Goal: Task Accomplishment & Management: Use online tool/utility

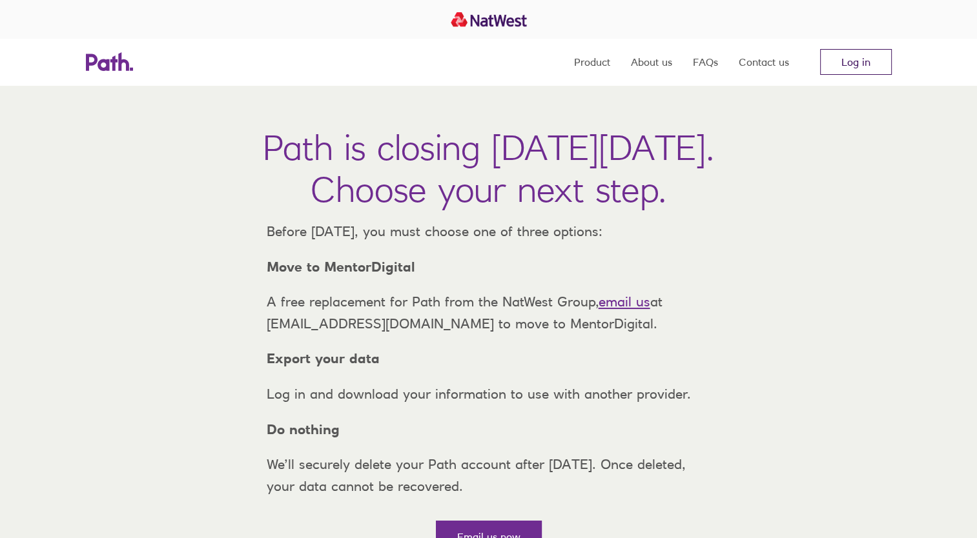
click at [835, 63] on link "Log in" at bounding box center [856, 62] width 72 height 26
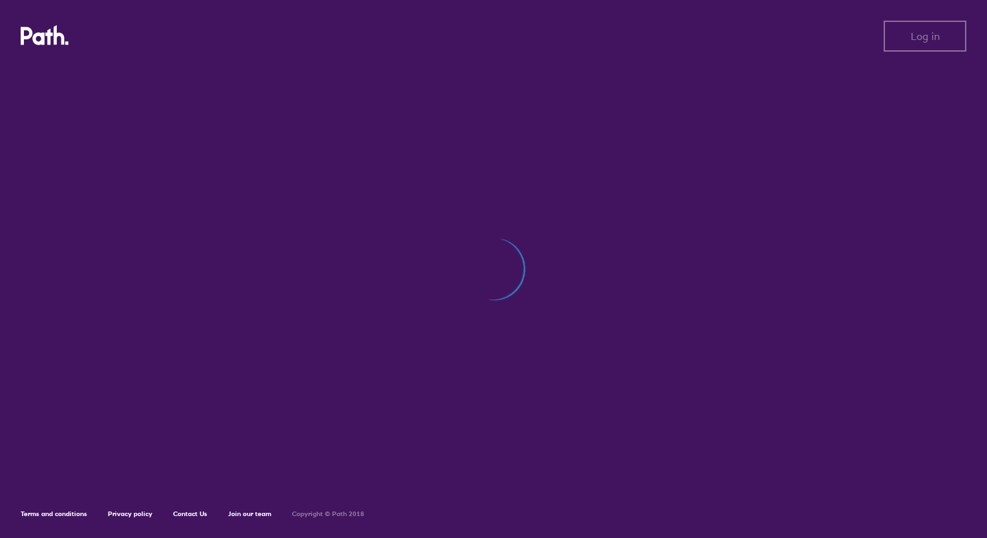
click at [835, 63] on div "Log in Log in Terms and conditions Privacy policy Contact Us Join our team Copy…" at bounding box center [493, 269] width 987 height 538
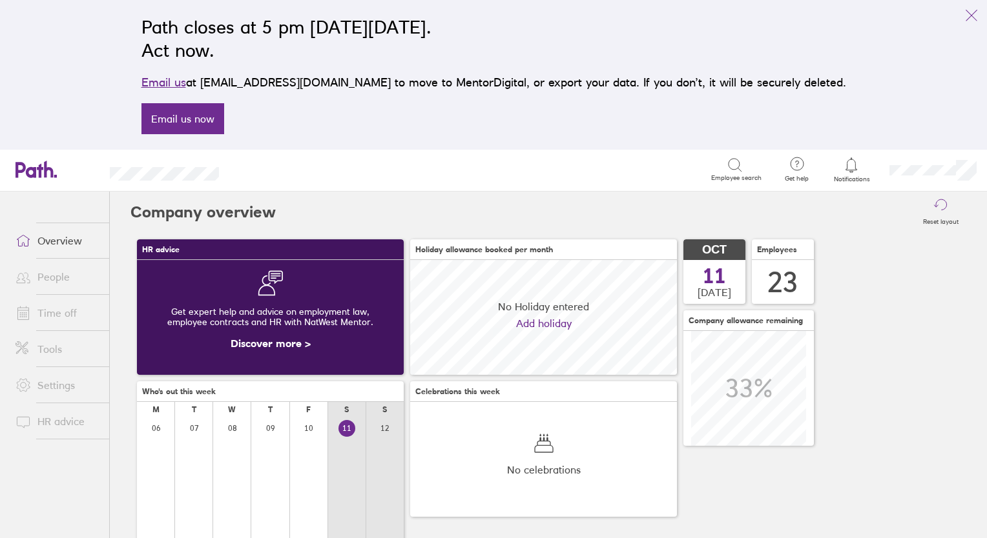
scroll to position [114, 267]
click at [61, 314] on link "Time off" at bounding box center [57, 313] width 104 height 26
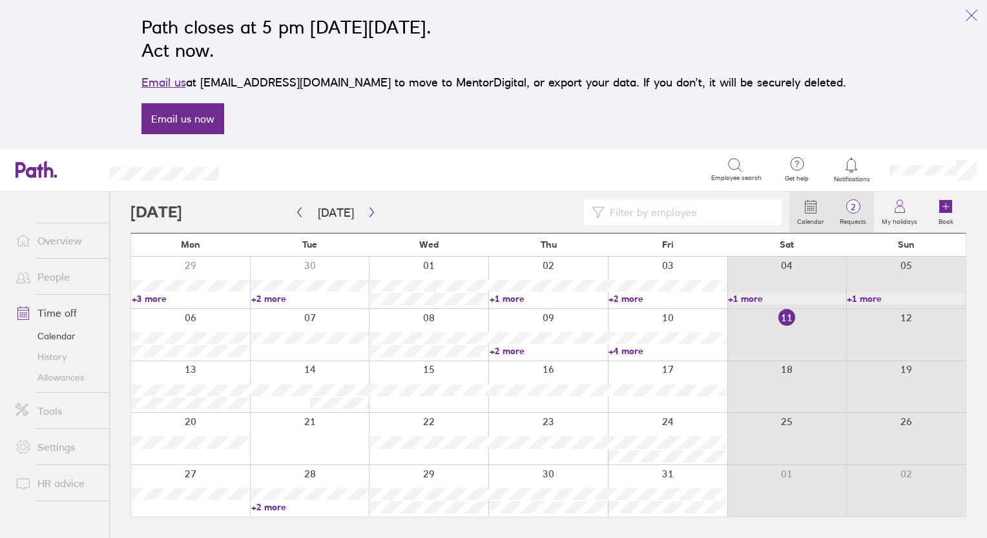
click at [855, 210] on span "2" at bounding box center [853, 207] width 42 height 10
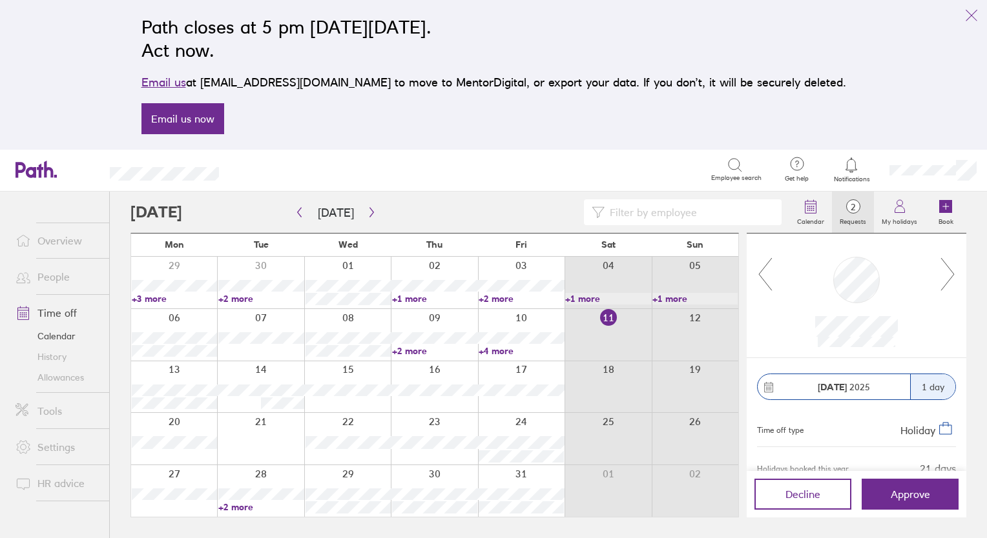
scroll to position [59, 0]
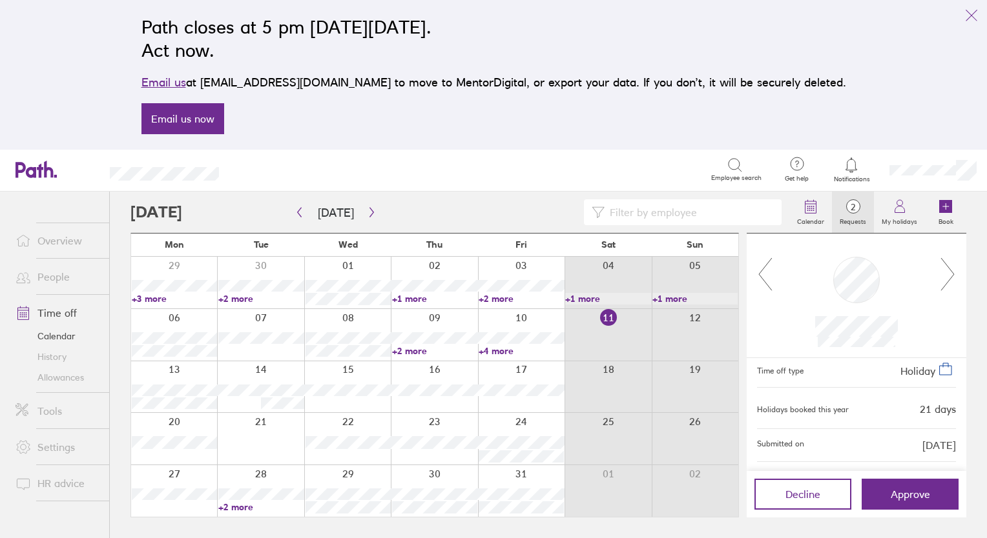
click at [946, 436] on div "[DATE] 1 day Time off type Holiday Holidays booked this year 21 days Submitted …" at bounding box center [856, 414] width 220 height 113
click at [912, 495] on span "Approve" at bounding box center [909, 495] width 39 height 12
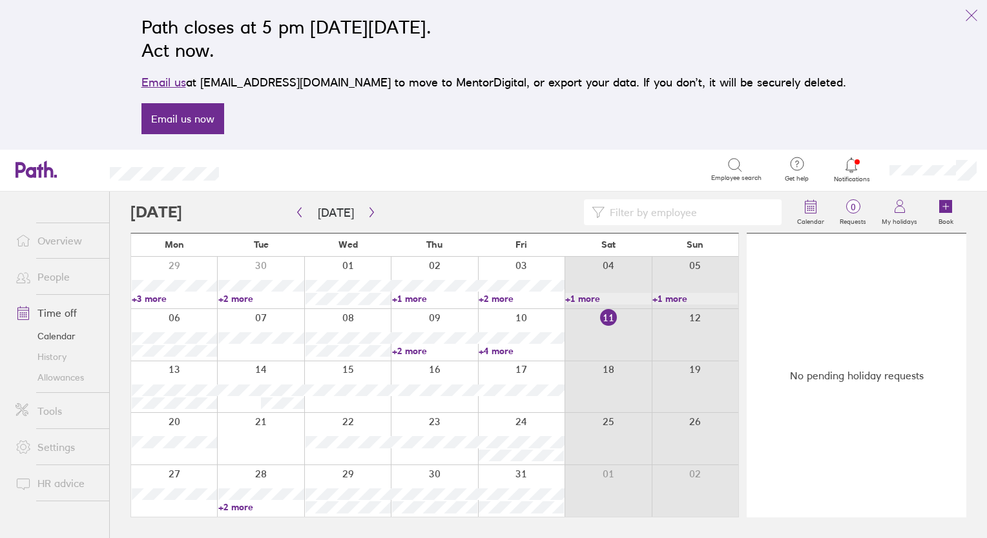
click at [52, 281] on link "People" at bounding box center [57, 277] width 104 height 26
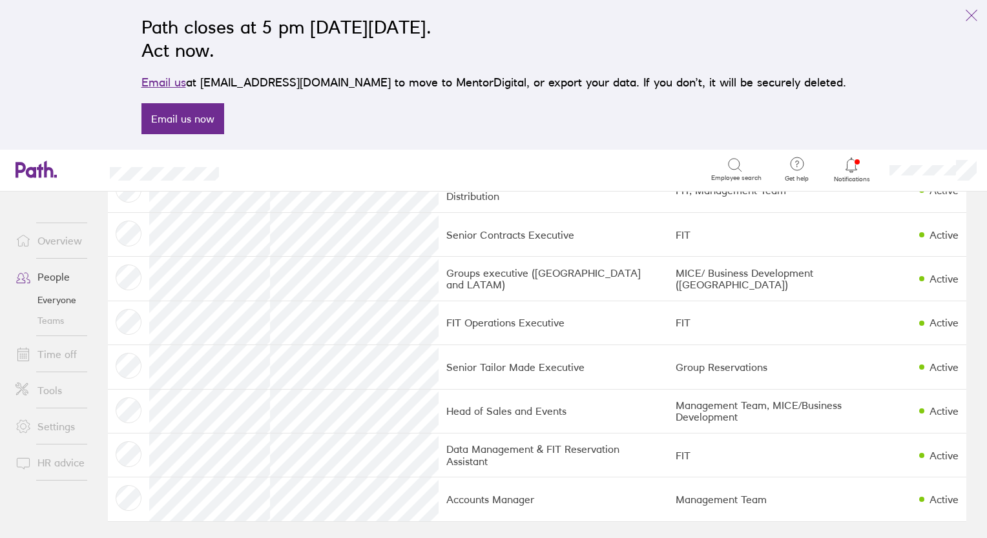
scroll to position [767, 0]
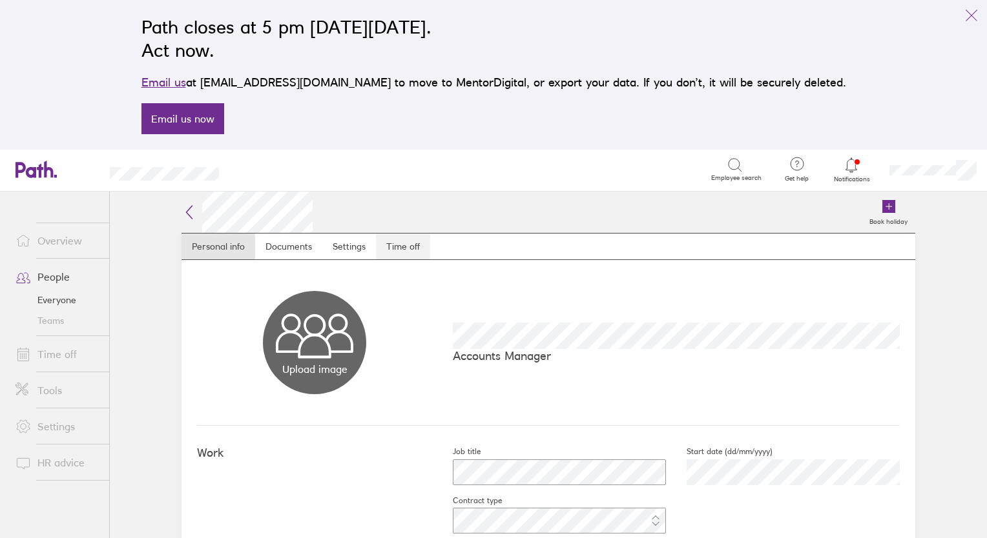
click at [403, 248] on link "Time off" at bounding box center [403, 247] width 54 height 26
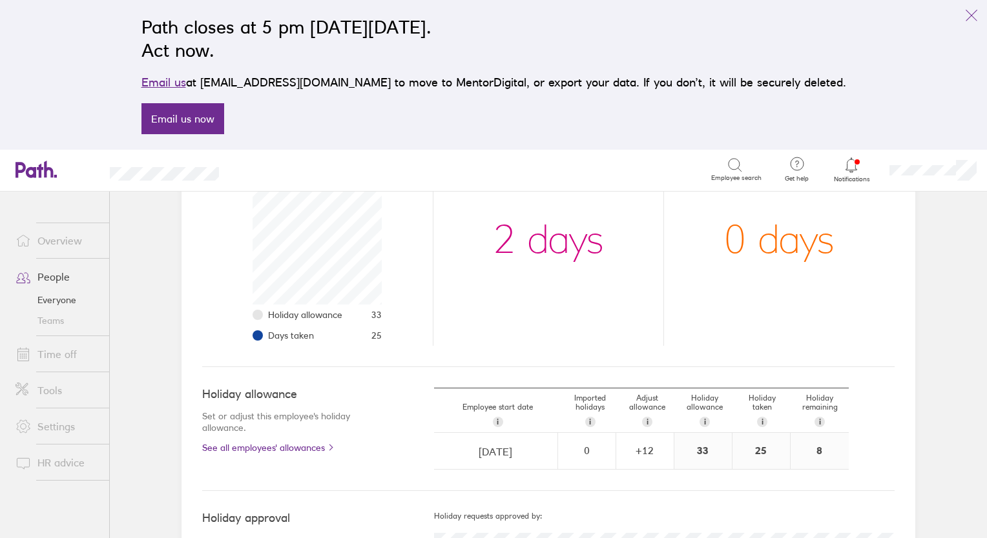
scroll to position [217, 0]
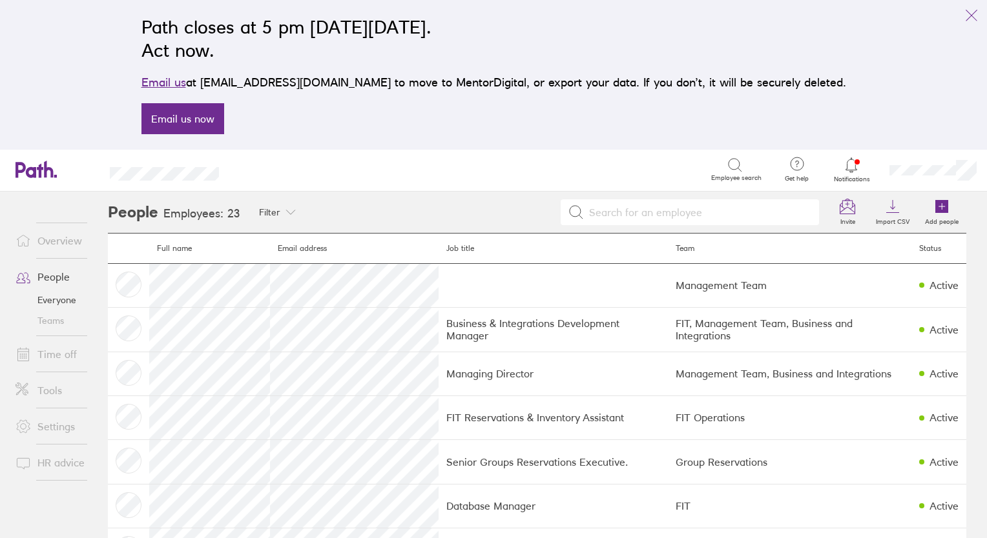
click at [52, 356] on link "Time off" at bounding box center [57, 355] width 104 height 26
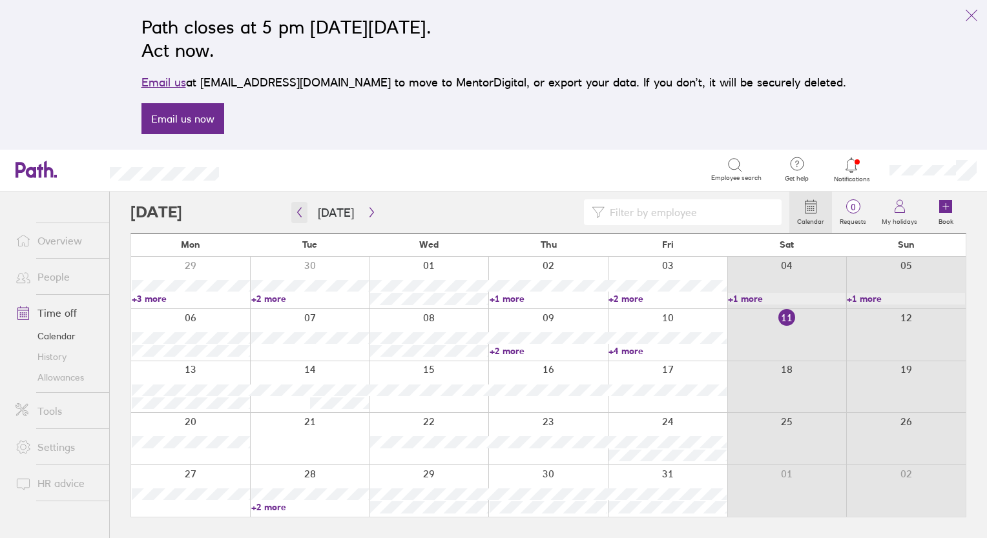
click at [296, 215] on icon "button" at bounding box center [299, 212] width 10 height 10
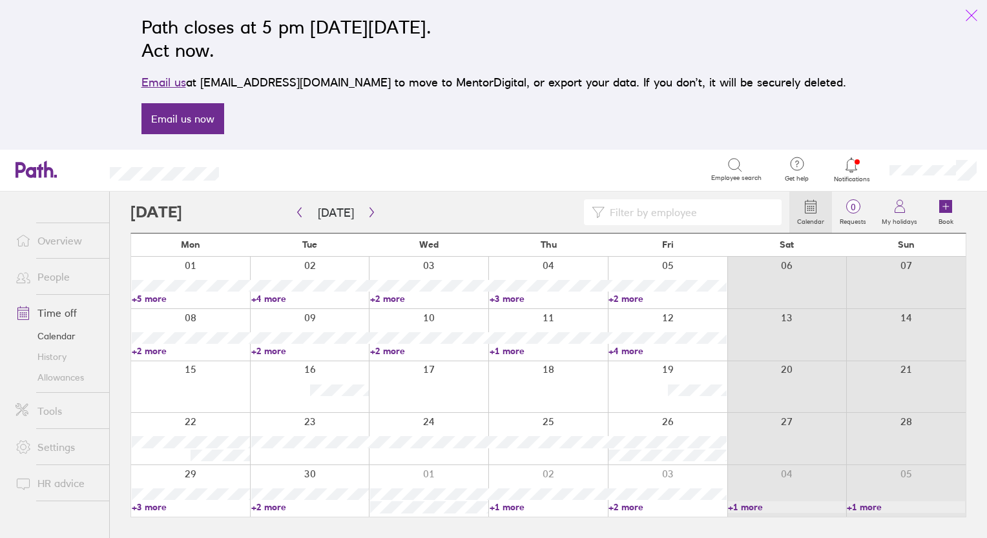
click at [975, 17] on icon "link" at bounding box center [970, 15] width 15 height 15
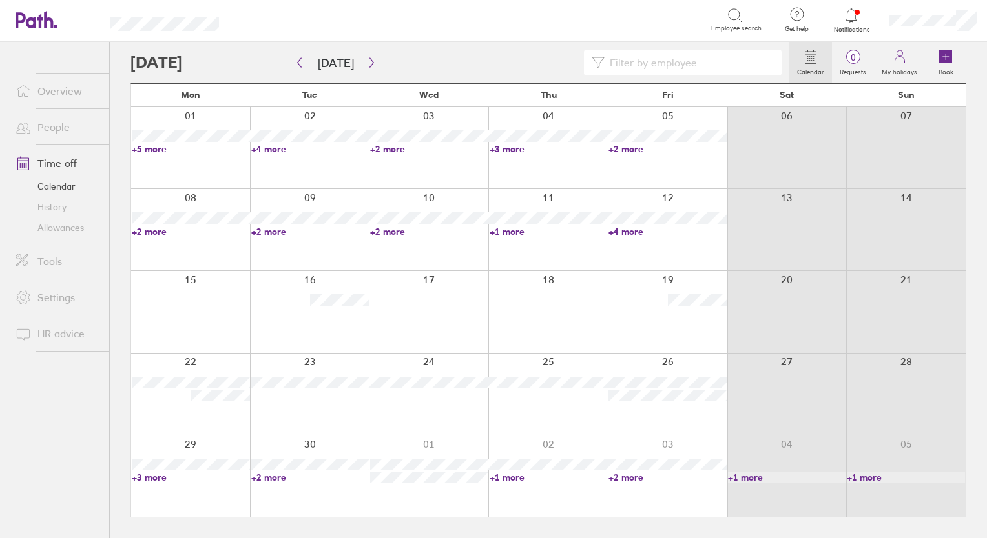
click at [163, 150] on link "+5 more" at bounding box center [191, 149] width 118 height 12
click at [280, 150] on link "+4 more" at bounding box center [310, 149] width 118 height 12
click at [261, 150] on link "+4 more" at bounding box center [310, 149] width 118 height 12
click at [147, 151] on link "+5 more" at bounding box center [191, 149] width 118 height 12
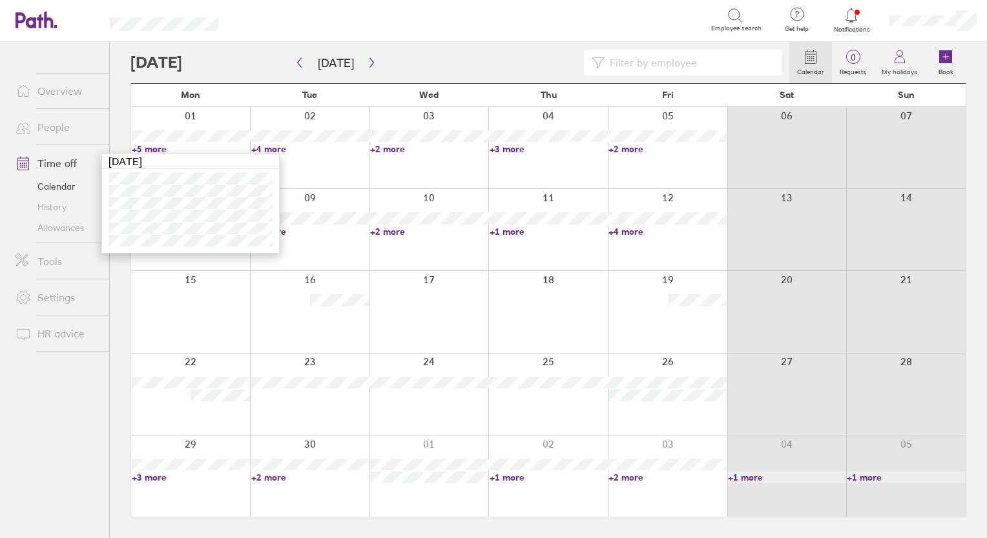
click at [147, 151] on link "+5 more" at bounding box center [191, 149] width 118 height 12
click at [367, 68] on button "button" at bounding box center [372, 62] width 16 height 21
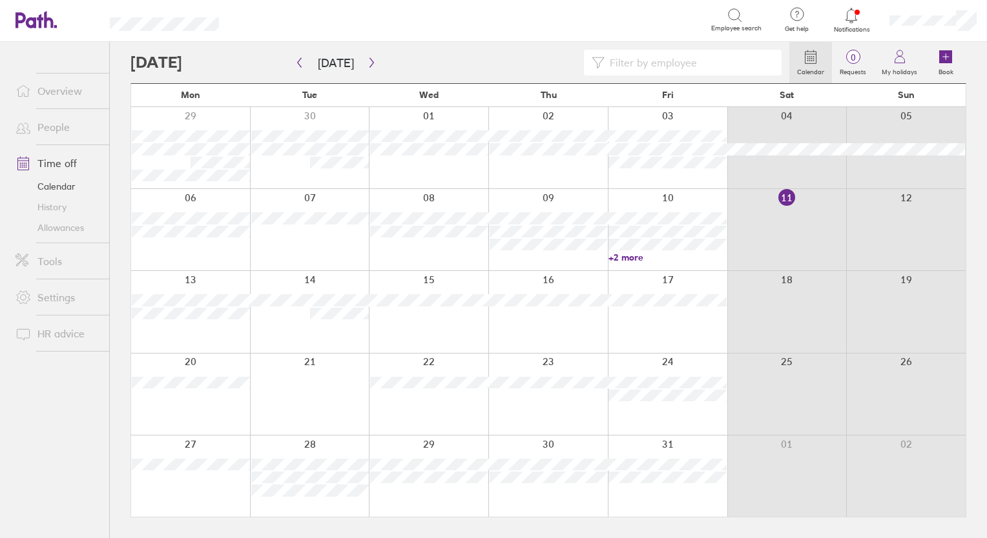
click at [625, 255] on link "+2 more" at bounding box center [667, 258] width 118 height 12
click at [367, 64] on icon "button" at bounding box center [372, 62] width 10 height 10
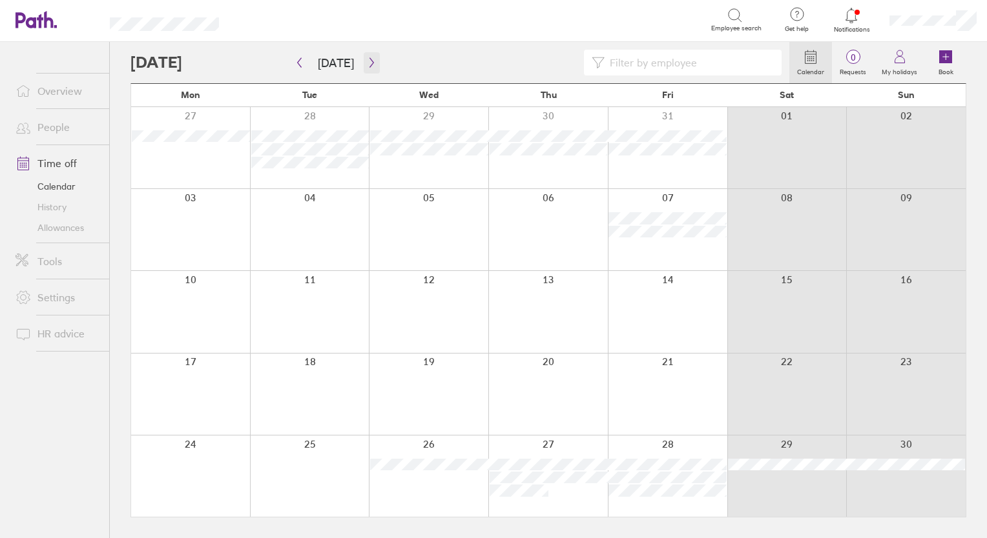
click at [364, 68] on button "button" at bounding box center [372, 62] width 16 height 21
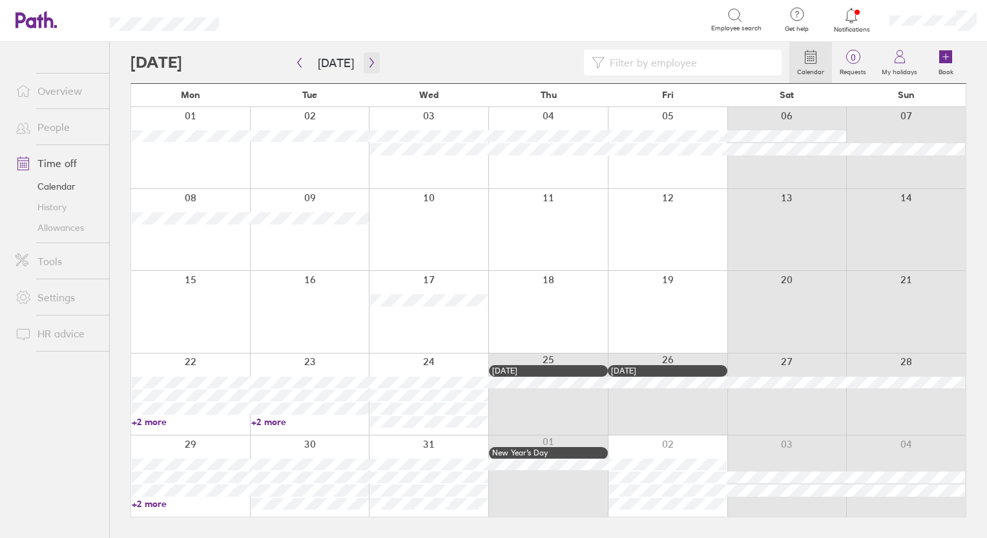
click at [367, 57] on icon "button" at bounding box center [372, 62] width 10 height 10
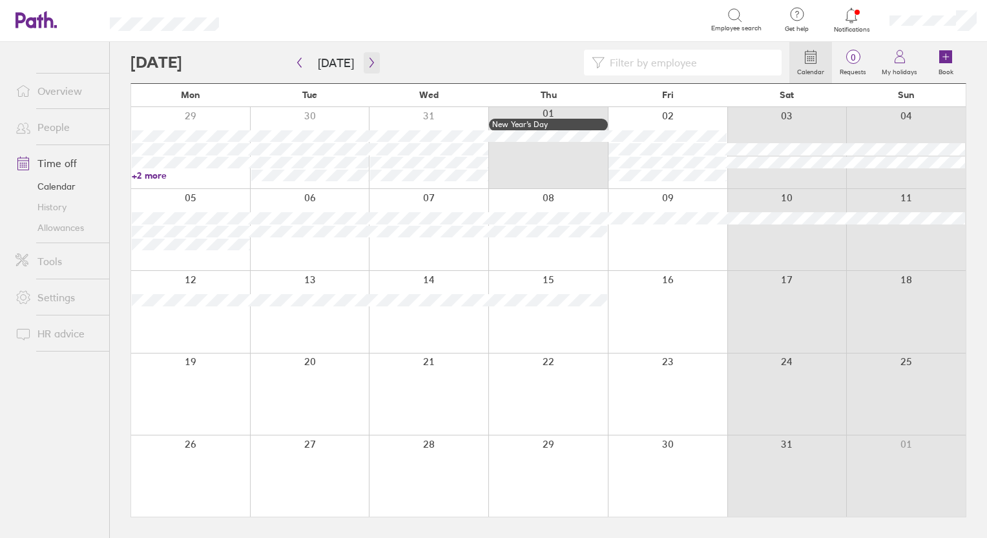
click at [369, 63] on icon "button" at bounding box center [371, 63] width 4 height 10
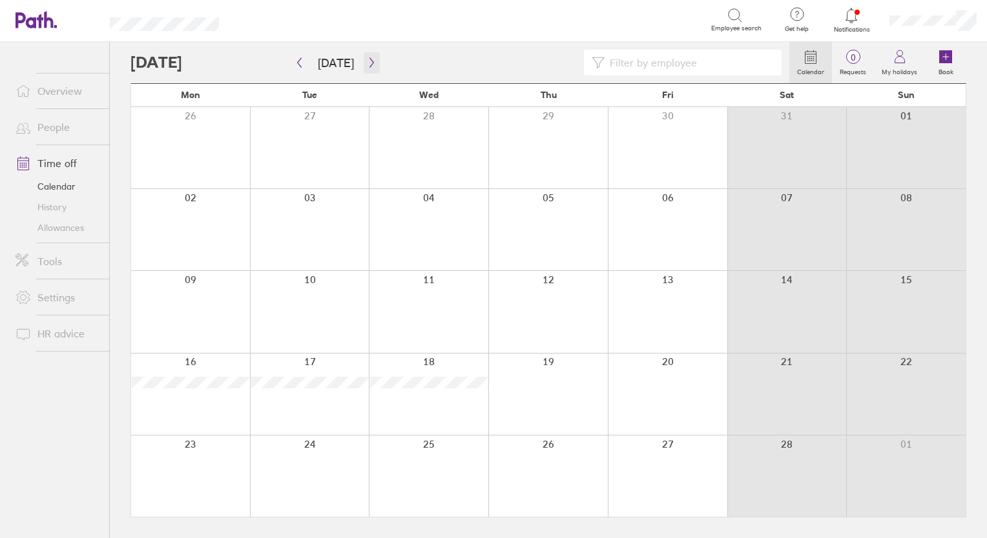
click at [369, 63] on icon "button" at bounding box center [371, 63] width 4 height 10
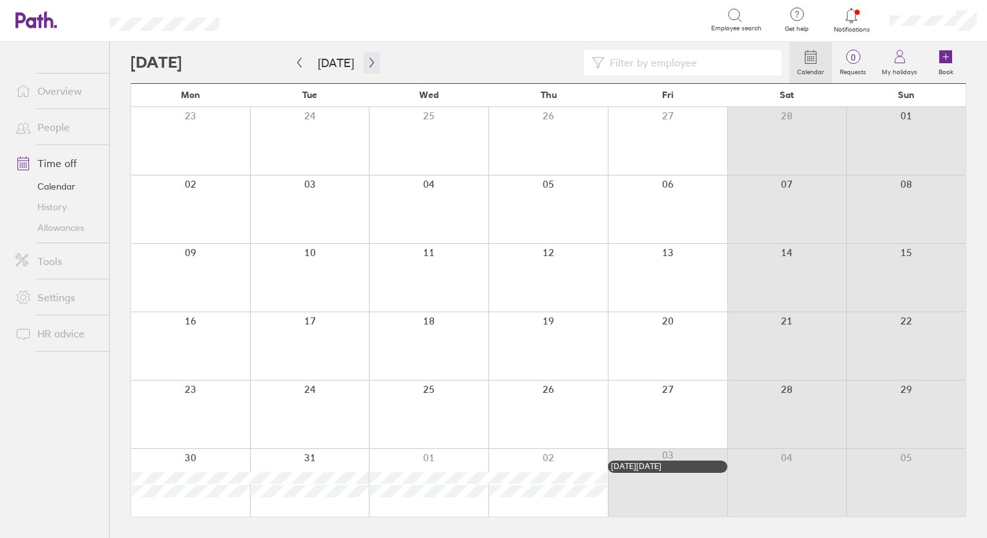
click at [369, 63] on icon "button" at bounding box center [371, 63] width 4 height 10
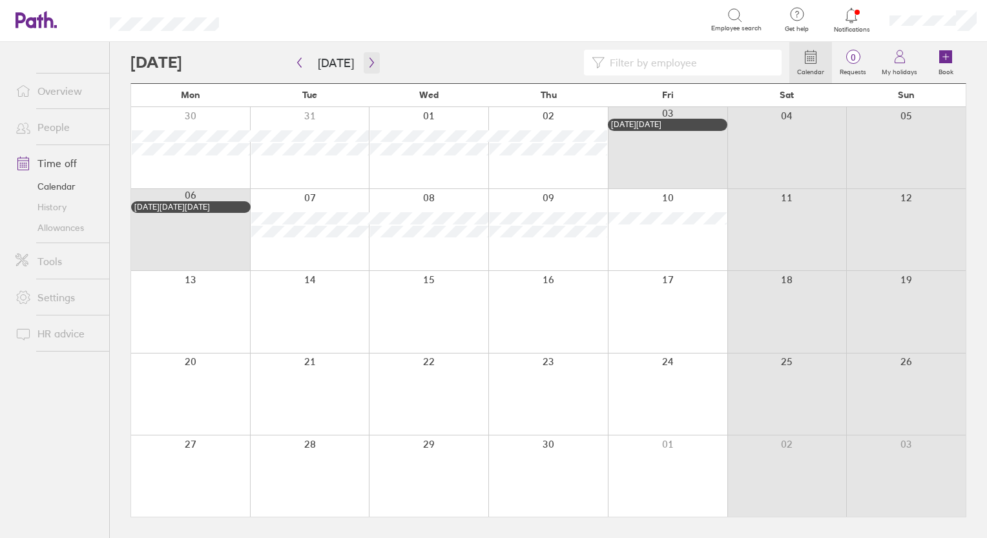
click at [369, 63] on icon "button" at bounding box center [371, 63] width 4 height 10
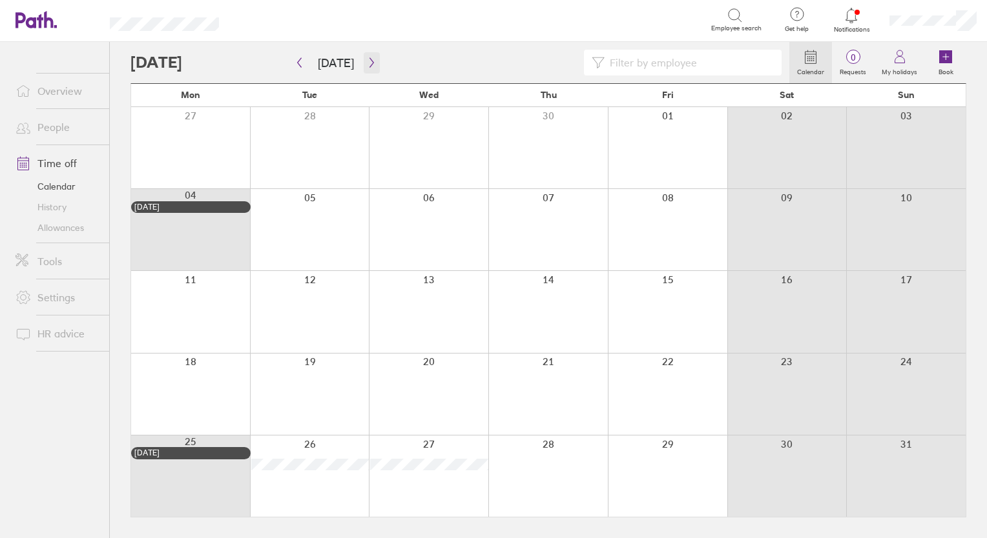
click at [369, 63] on icon "button" at bounding box center [371, 63] width 4 height 10
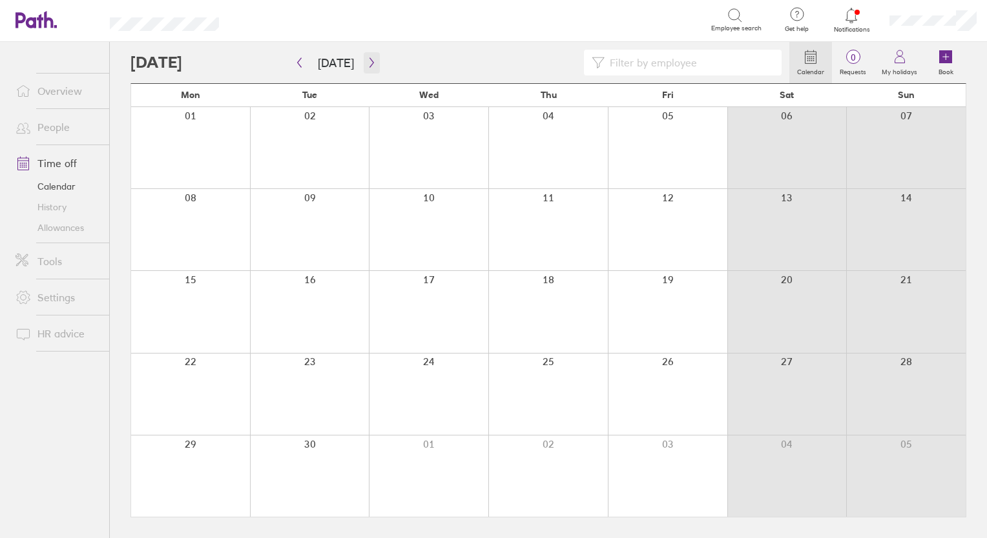
click at [369, 63] on icon "button" at bounding box center [371, 63] width 4 height 10
click at [299, 63] on icon "button" at bounding box center [299, 62] width 10 height 10
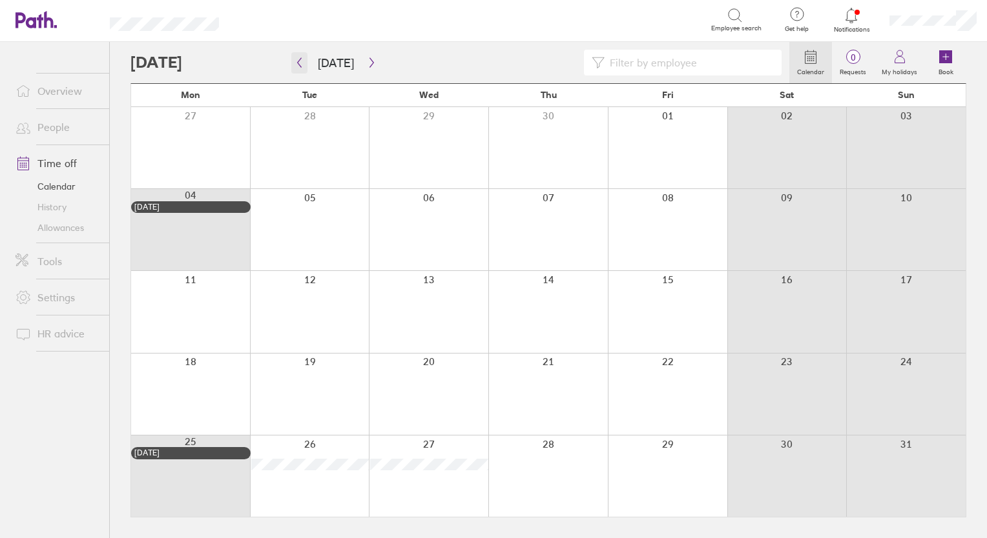
click at [299, 63] on icon "button" at bounding box center [299, 62] width 10 height 10
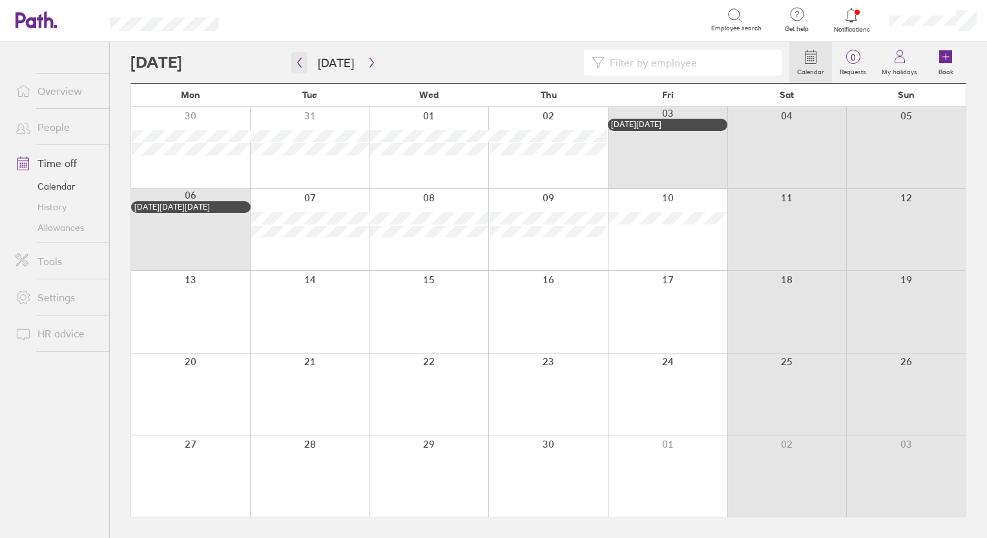
click at [299, 63] on icon "button" at bounding box center [299, 62] width 10 height 10
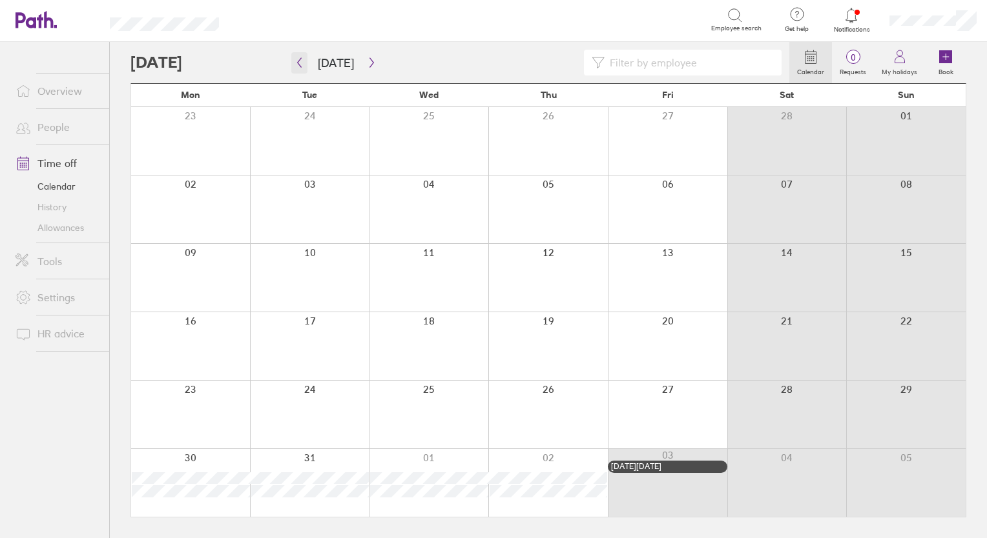
click at [299, 63] on icon "button" at bounding box center [299, 62] width 10 height 10
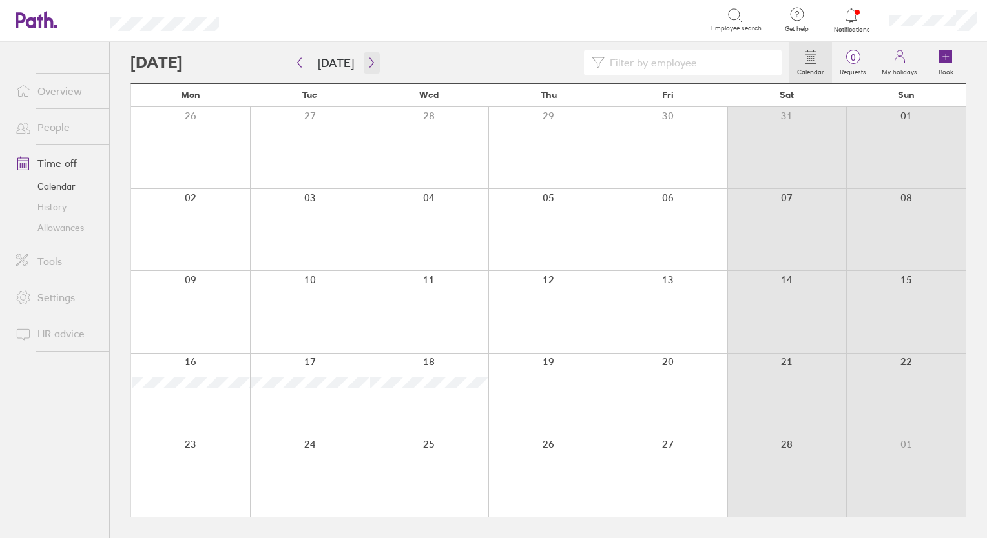
click at [373, 60] on button "button" at bounding box center [372, 62] width 16 height 21
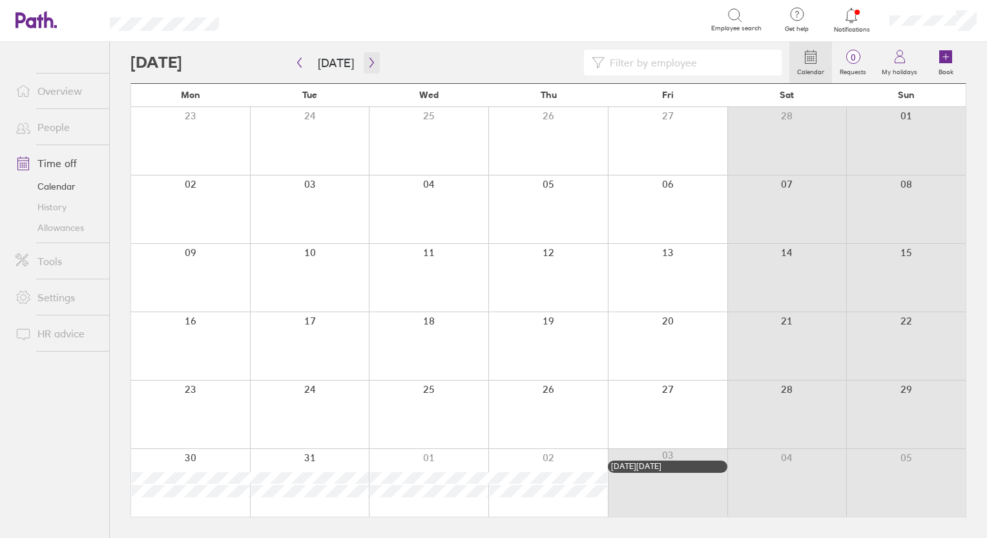
click at [367, 68] on button "button" at bounding box center [372, 62] width 16 height 21
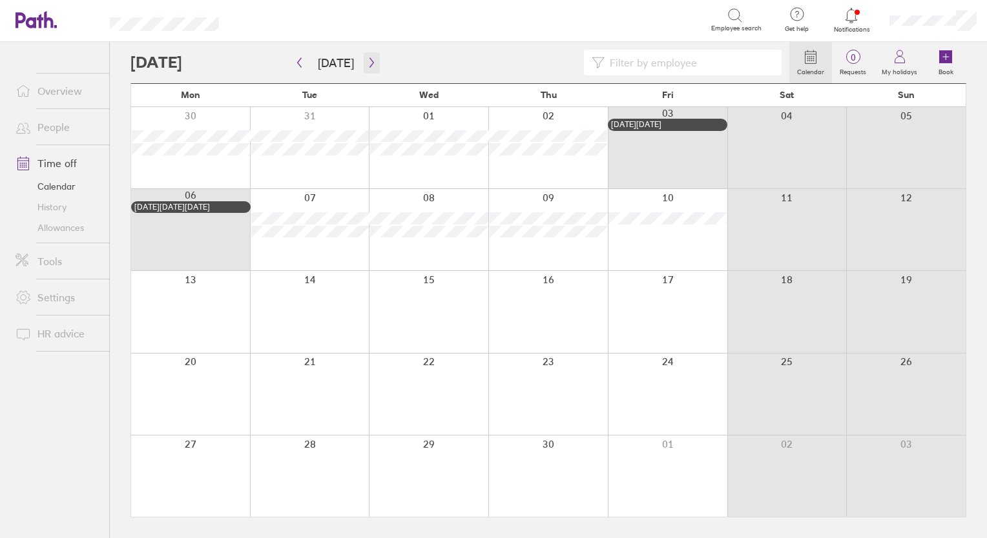
click at [367, 61] on icon "button" at bounding box center [372, 62] width 10 height 10
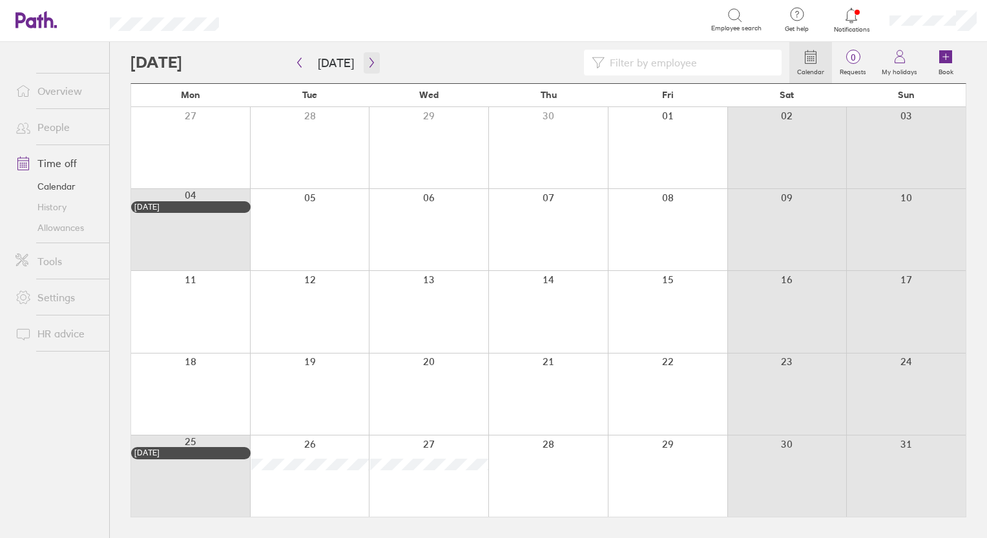
click at [369, 63] on icon "button" at bounding box center [372, 62] width 10 height 10
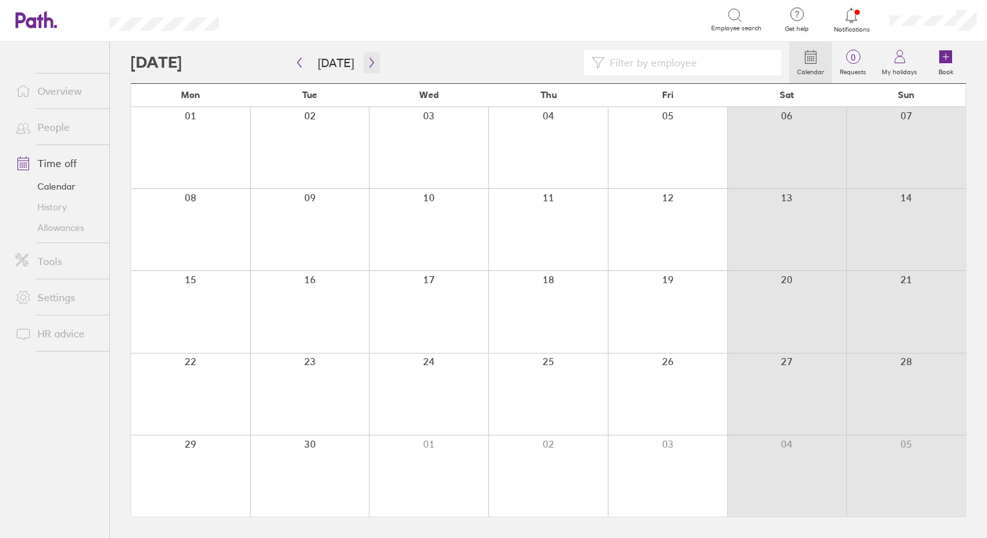
click at [369, 63] on icon "button" at bounding box center [372, 62] width 10 height 10
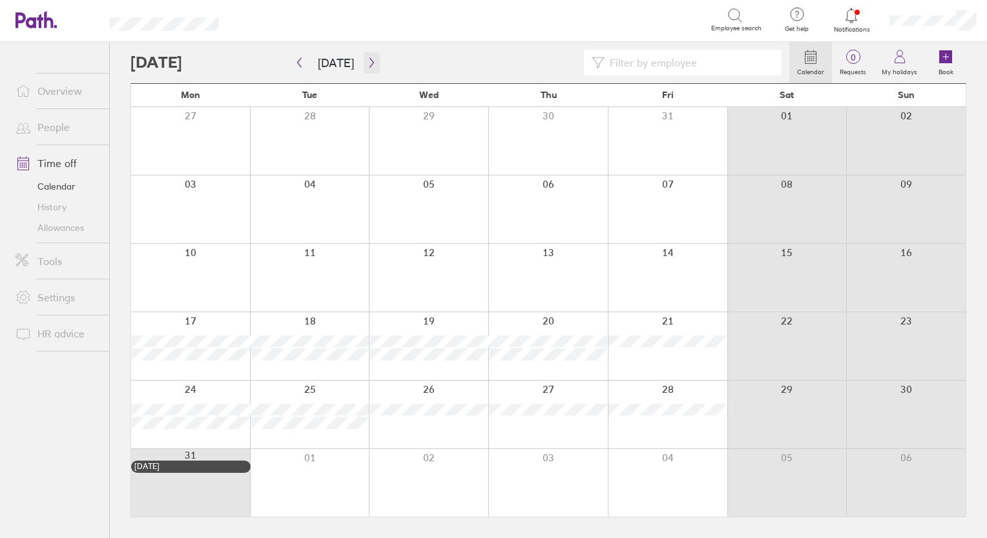
click at [369, 63] on icon "button" at bounding box center [372, 62] width 10 height 10
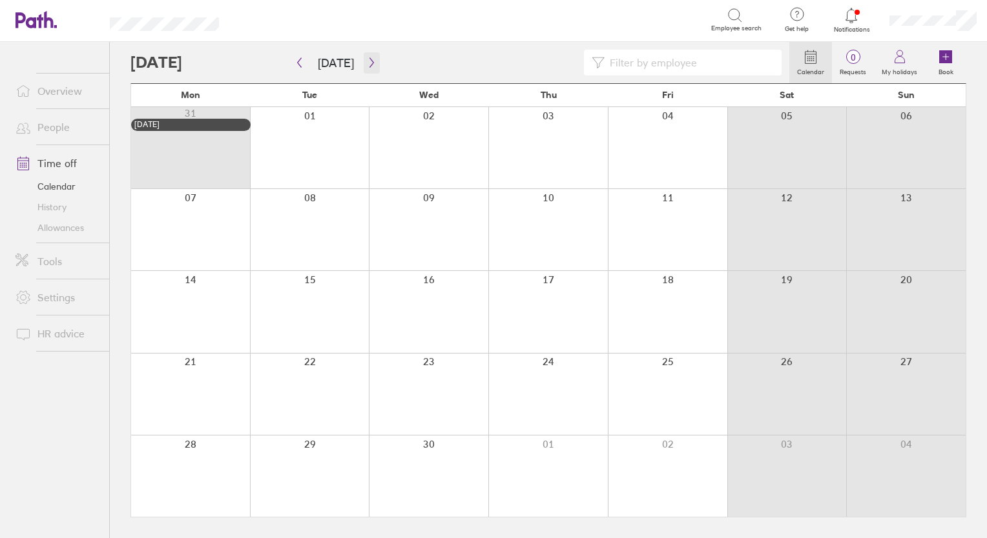
click at [369, 63] on icon "button" at bounding box center [372, 62] width 10 height 10
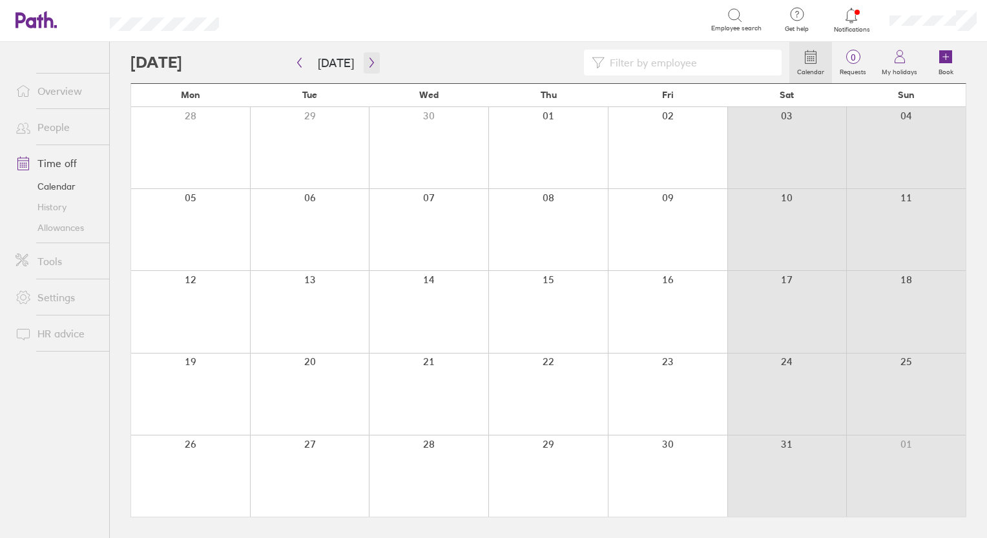
click at [369, 63] on icon "button" at bounding box center [372, 62] width 10 height 10
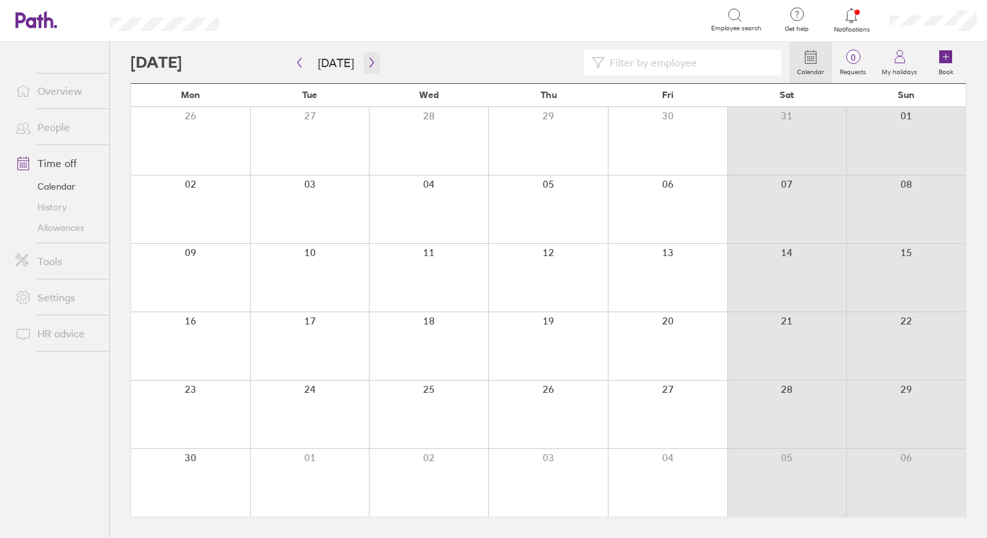
click at [369, 63] on icon "button" at bounding box center [372, 62] width 10 height 10
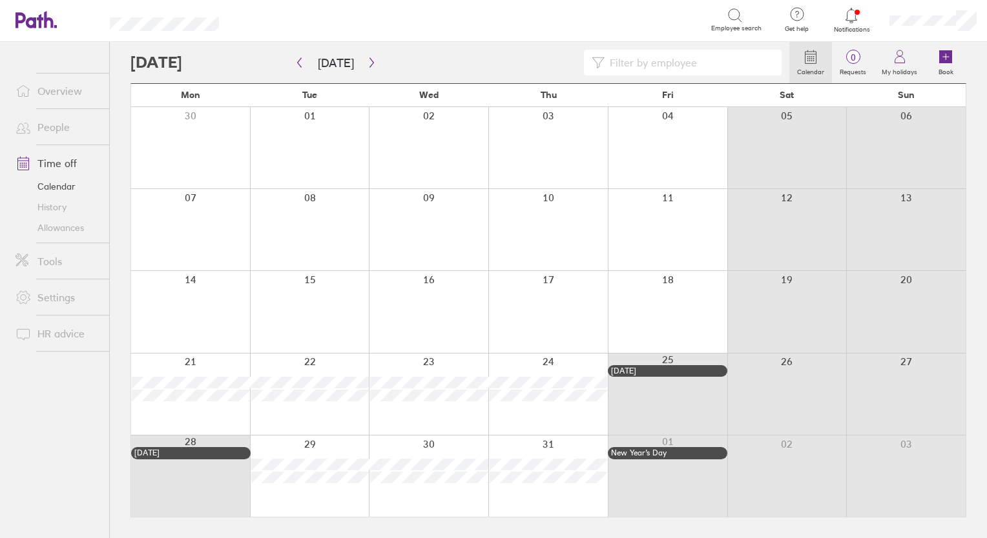
click at [54, 264] on link "Tools" at bounding box center [57, 262] width 104 height 26
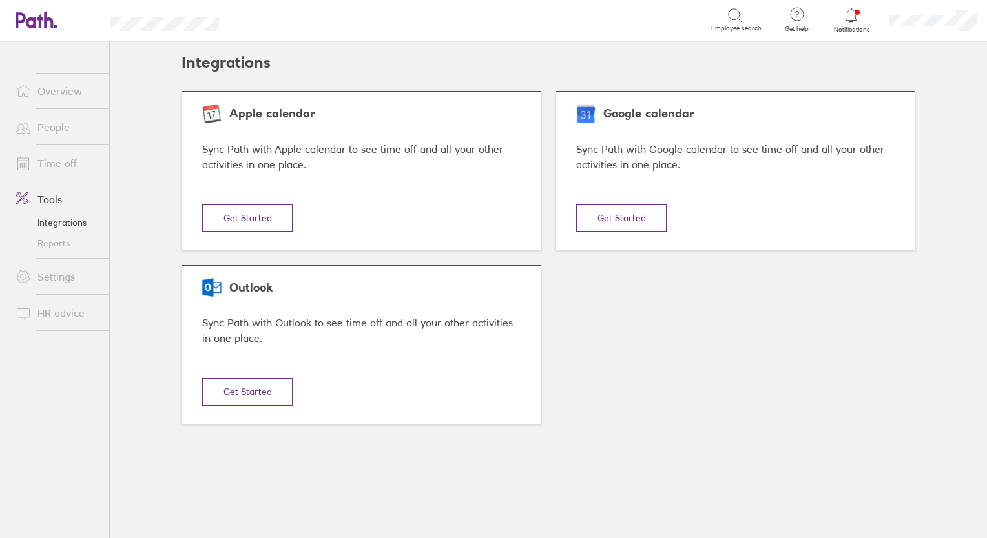
click at [49, 247] on link "Reports" at bounding box center [57, 243] width 104 height 21
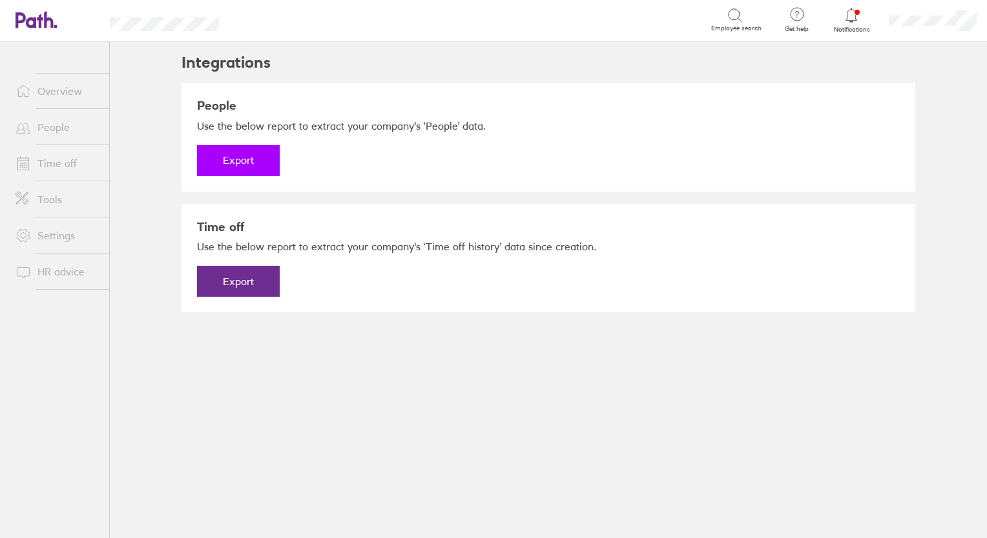
click at [237, 167] on button "Export" at bounding box center [238, 160] width 83 height 31
click at [237, 167] on link "Download" at bounding box center [238, 160] width 83 height 31
drag, startPoint x: 686, startPoint y: 210, endPoint x: 950, endPoint y: 96, distance: 287.2
click at [950, 96] on main "Integrations People Use the below report to extract your company's ‘People’ dat…" at bounding box center [548, 290] width 877 height 497
click at [240, 165] on link "Download" at bounding box center [238, 160] width 83 height 31
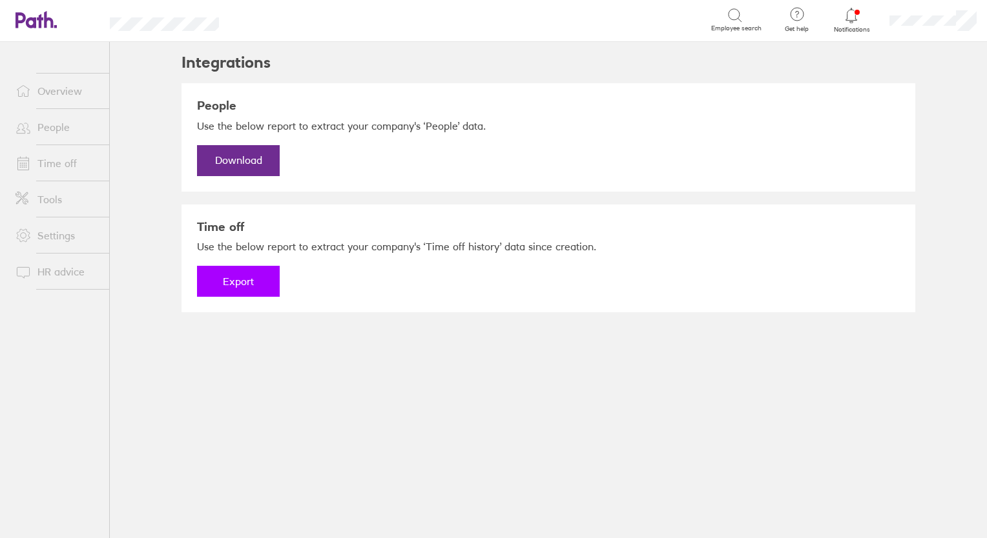
click at [243, 282] on button "Export" at bounding box center [238, 281] width 83 height 31
click at [243, 282] on link "Download" at bounding box center [238, 281] width 83 height 31
